Goal: Information Seeking & Learning: Learn about a topic

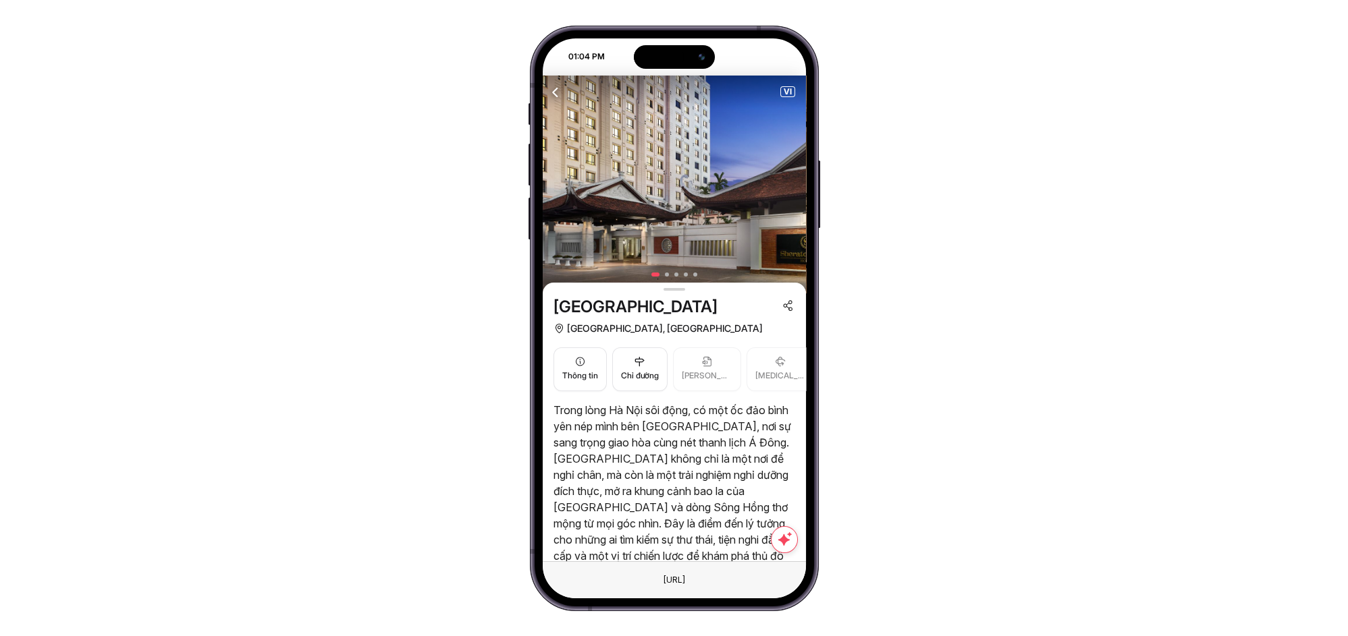
scroll to position [100, 0]
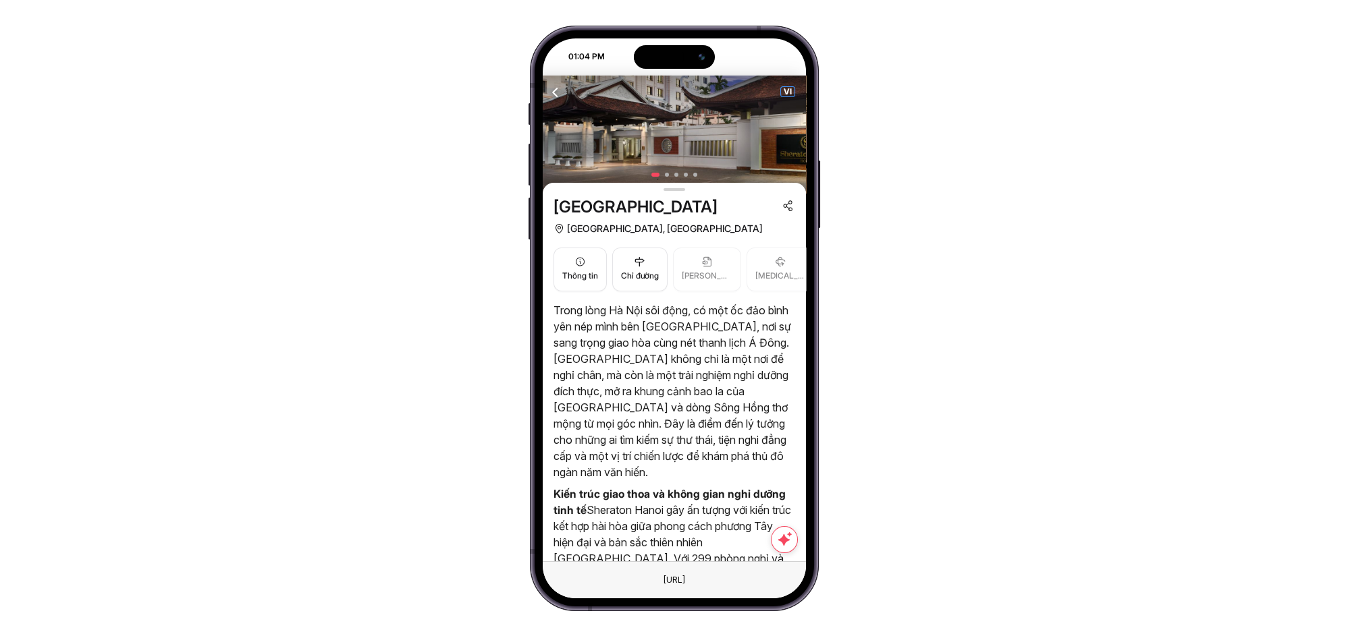
click at [784, 92] on span "VI" at bounding box center [787, 91] width 13 height 9
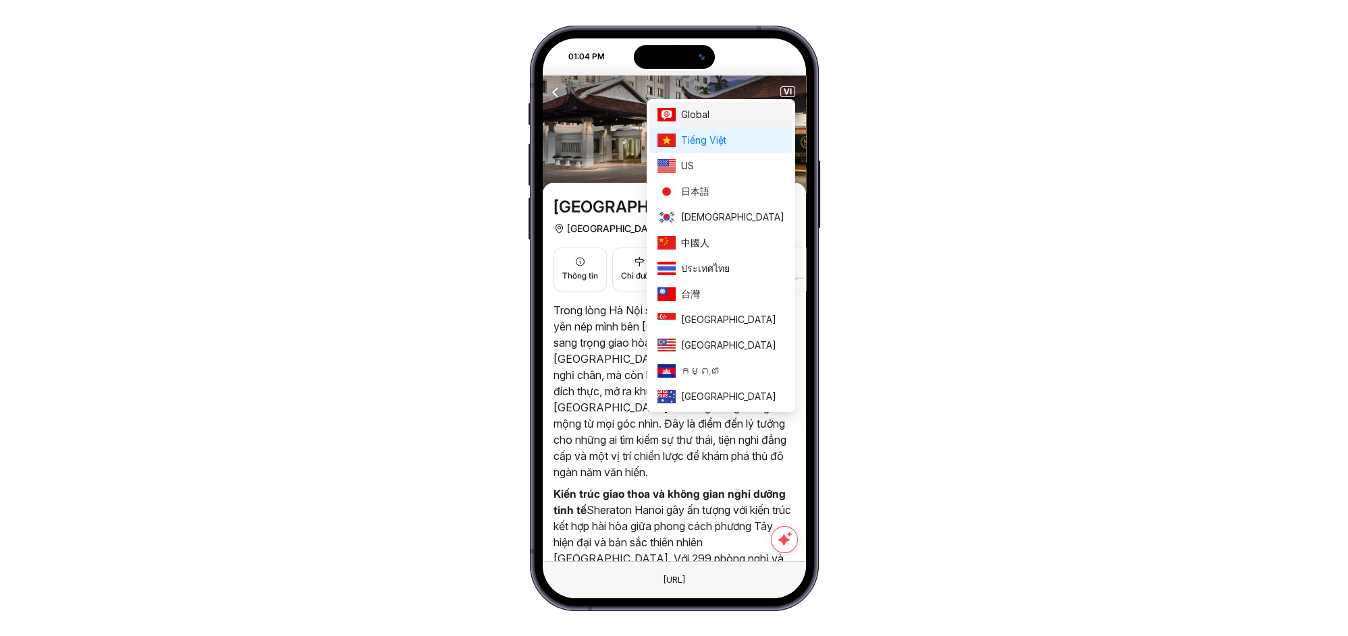
click at [759, 121] on span "Global" at bounding box center [732, 114] width 103 height 15
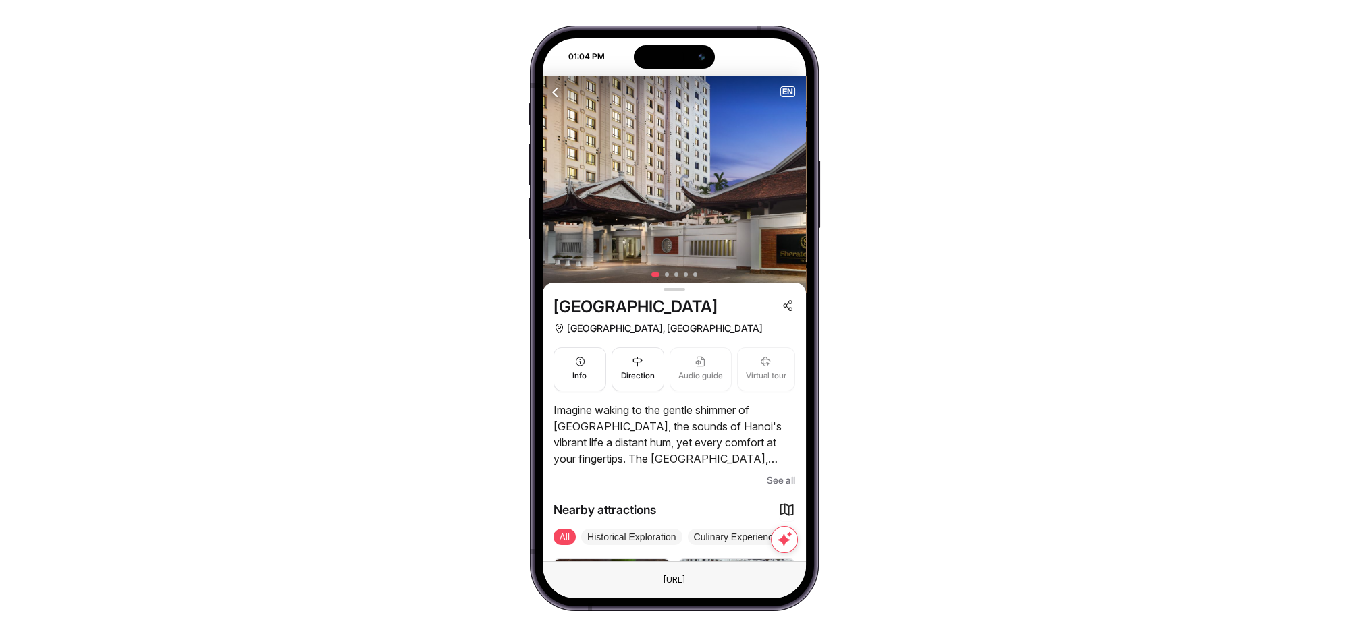
click at [769, 480] on span "See all" at bounding box center [781, 480] width 28 height 16
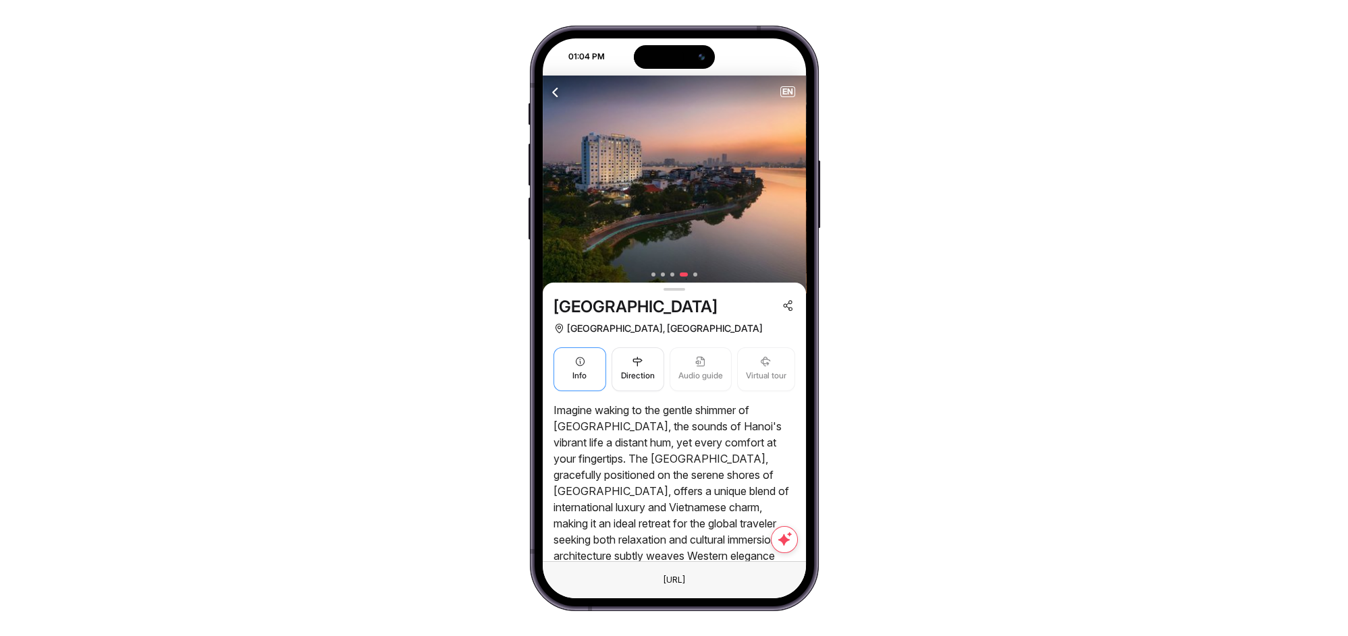
click at [584, 366] on icon "button" at bounding box center [579, 361] width 11 height 11
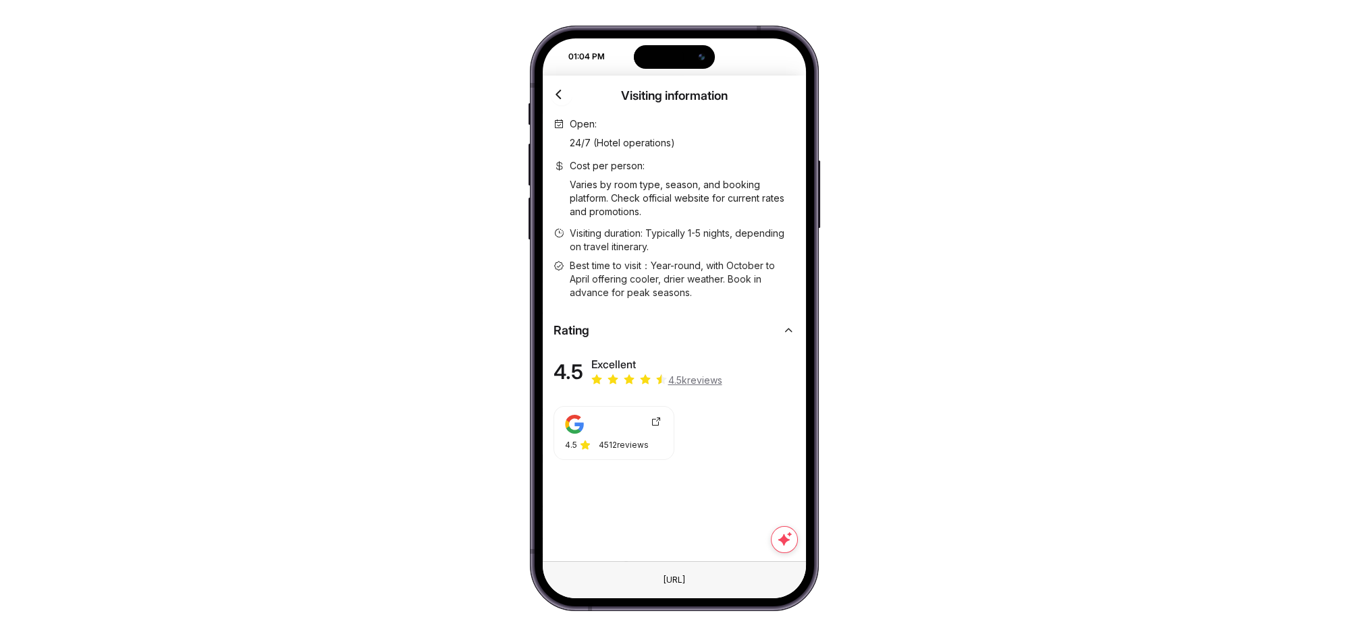
drag, startPoint x: 590, startPoint y: 183, endPoint x: 654, endPoint y: 212, distance: 70.4
click at [654, 212] on p "Varies by room type, season, and booking platform. Check official website for c…" at bounding box center [682, 198] width 225 height 40
click at [664, 219] on div "Varies by room type, season, and booking platform. Check official website for c…" at bounding box center [682, 198] width 225 height 46
click at [557, 96] on icon "button" at bounding box center [559, 94] width 17 height 17
